Goal: Information Seeking & Learning: Find specific fact

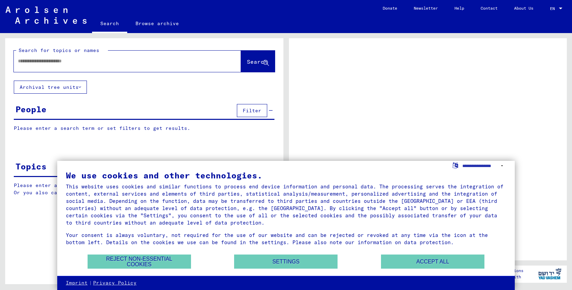
click at [80, 63] on input "text" at bounding box center [121, 61] width 206 height 7
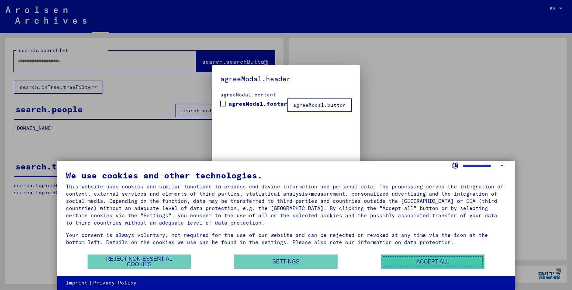
click at [414, 259] on button "Accept all" at bounding box center [432, 262] width 103 height 14
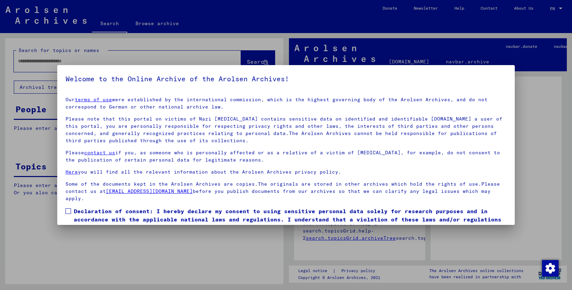
scroll to position [32, 0]
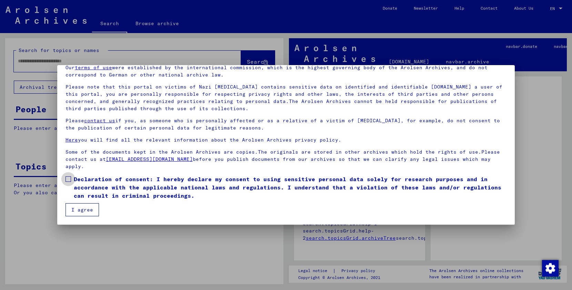
click at [67, 178] on span at bounding box center [68, 179] width 6 height 6
click at [80, 202] on mat-checkbox "Declaration of consent: I hereby declare my consent to using sensitive personal…" at bounding box center [285, 189] width 441 height 28
click at [81, 205] on button "I agree" at bounding box center [81, 209] width 33 height 13
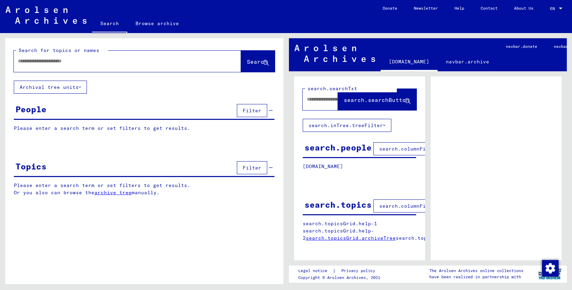
click at [108, 62] on input "text" at bounding box center [121, 61] width 206 height 7
type input "*"
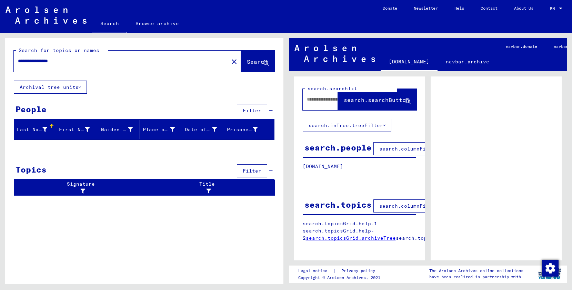
drag, startPoint x: 40, startPoint y: 62, endPoint x: -13, endPoint y: 62, distance: 53.1
click at [0, 62] on html "**********" at bounding box center [286, 145] width 572 height 290
type input "**********"
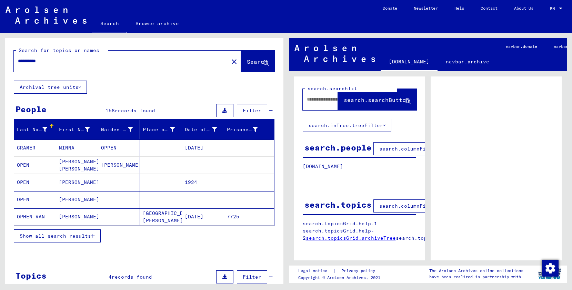
click at [75, 235] on span "Show all search results" at bounding box center [55, 236] width 71 height 6
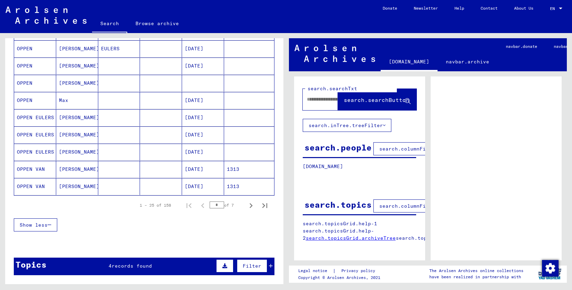
scroll to position [377, 0]
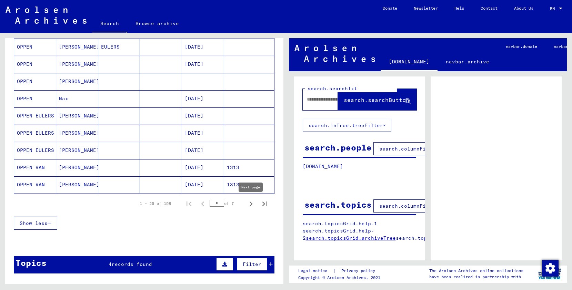
click at [251, 205] on icon "Next page" at bounding box center [251, 204] width 10 height 10
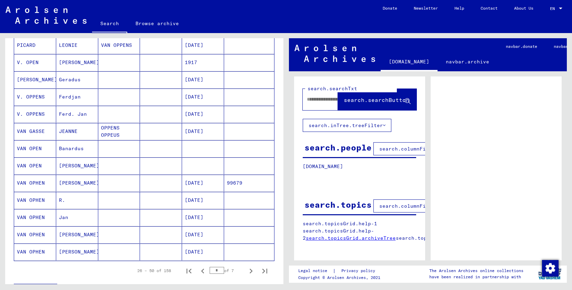
scroll to position [342, 0]
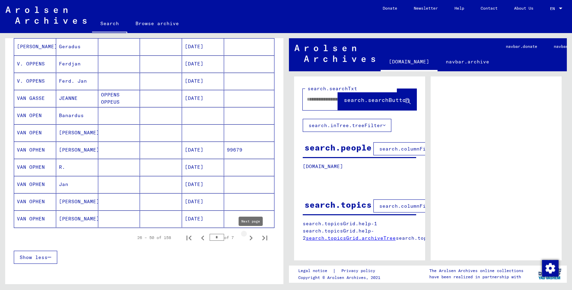
click at [247, 236] on icon "Next page" at bounding box center [251, 238] width 10 height 10
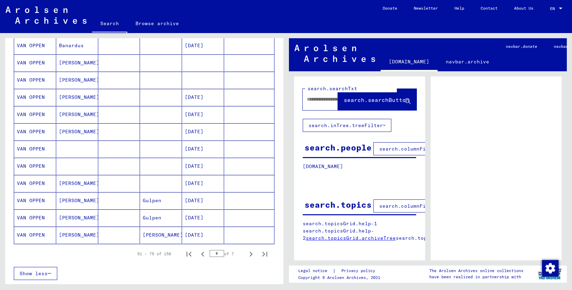
scroll to position [329, 0]
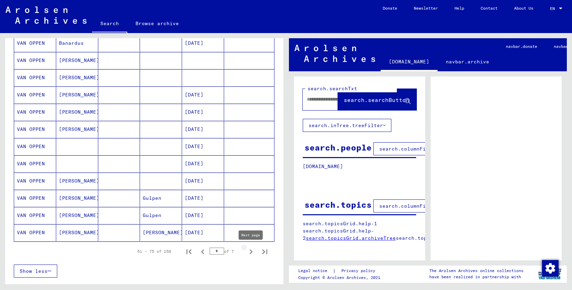
click at [251, 251] on icon "Next page" at bounding box center [250, 251] width 3 height 5
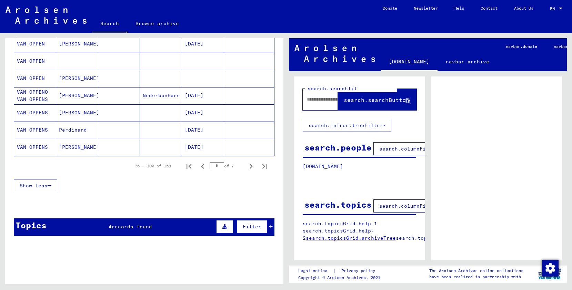
scroll to position [452, 0]
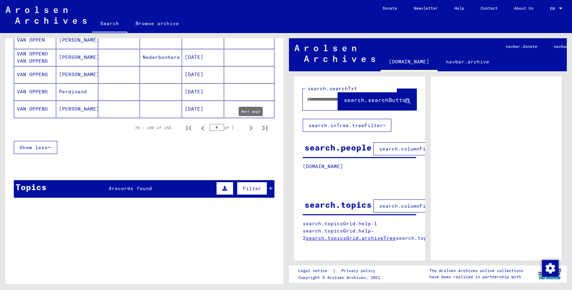
click at [252, 131] on icon "Next page" at bounding box center [251, 128] width 10 height 10
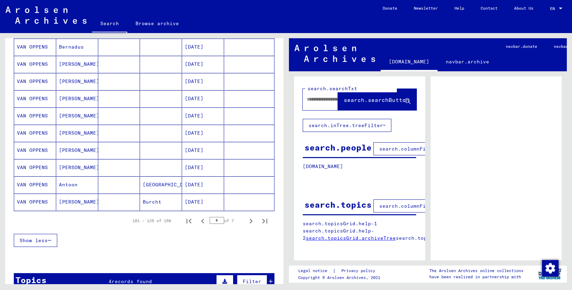
scroll to position [359, 0]
click at [248, 218] on icon "Next page" at bounding box center [251, 222] width 10 height 10
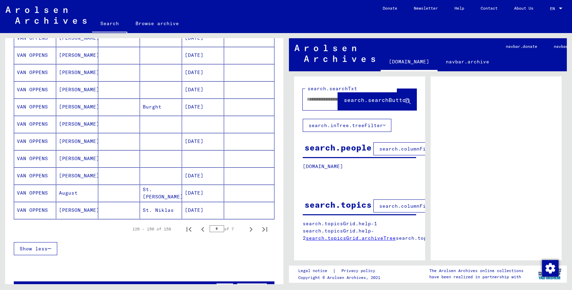
scroll to position [339, 0]
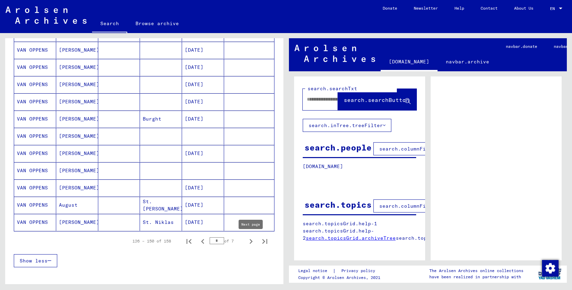
click at [253, 241] on icon "Next page" at bounding box center [251, 242] width 10 height 10
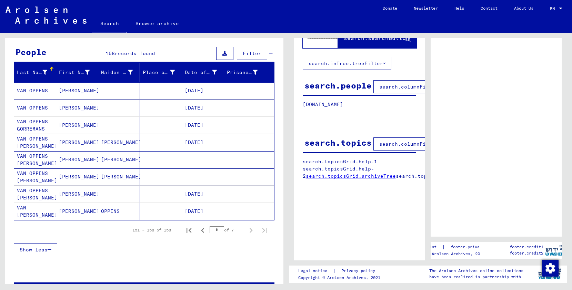
scroll to position [170, 0]
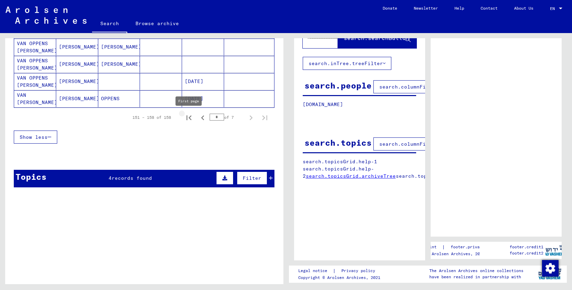
click at [191, 117] on icon "First page" at bounding box center [189, 118] width 10 height 10
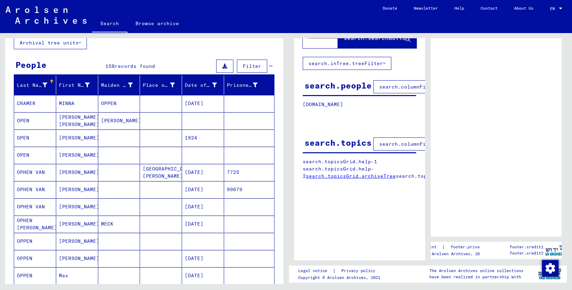
scroll to position [30, 0]
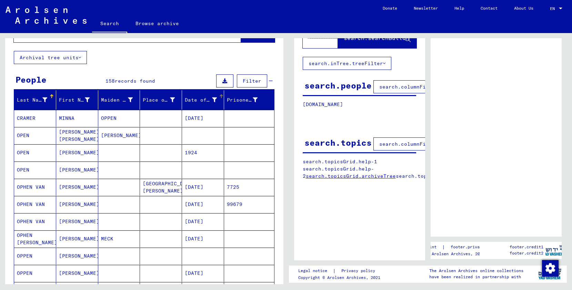
click at [217, 100] on div "Date of Birth" at bounding box center [202, 99] width 34 height 7
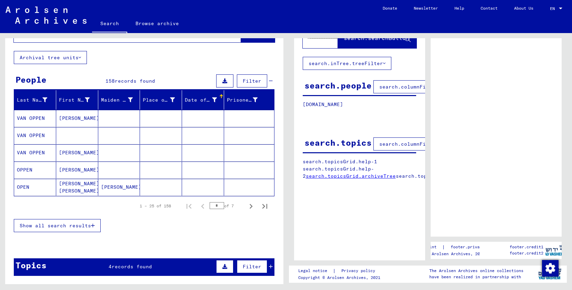
scroll to position [0, 0]
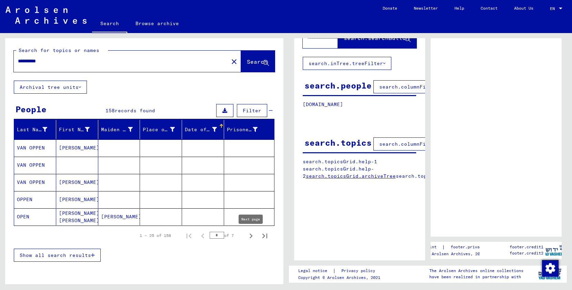
click at [250, 233] on icon "Next page" at bounding box center [251, 236] width 10 height 10
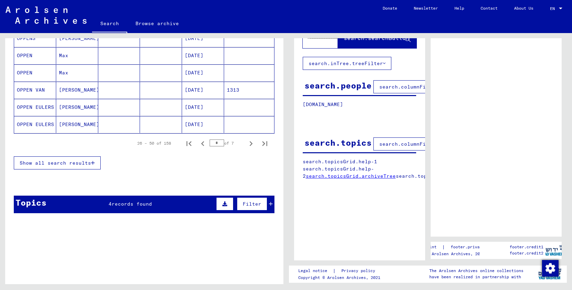
scroll to position [407, 0]
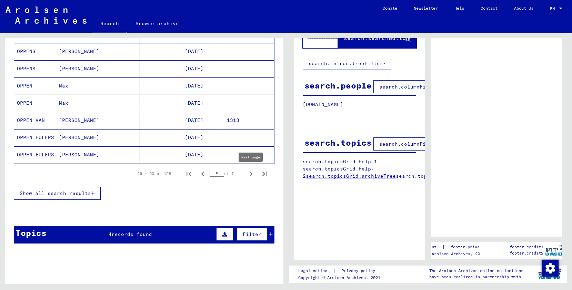
click at [252, 174] on icon "Next page" at bounding box center [251, 174] width 10 height 10
type input "*"
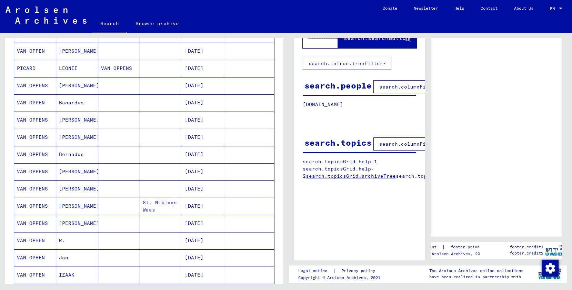
scroll to position [0, 0]
